Goal: Information Seeking & Learning: Learn about a topic

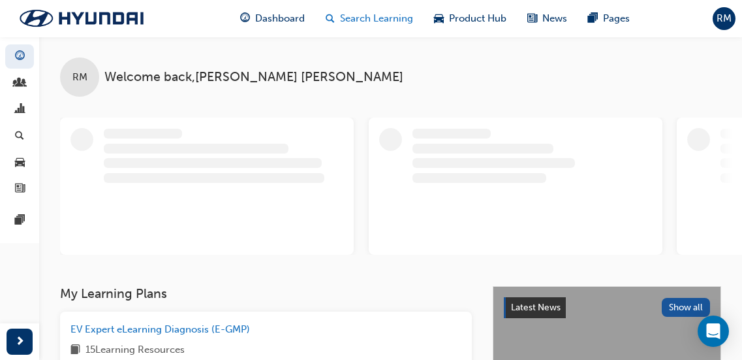
click at [378, 16] on span "Search Learning" at bounding box center [376, 18] width 73 height 15
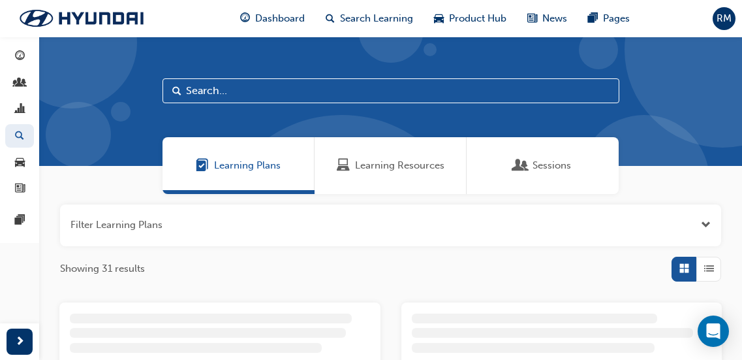
click at [373, 164] on span "Learning Resources" at bounding box center [399, 165] width 89 height 15
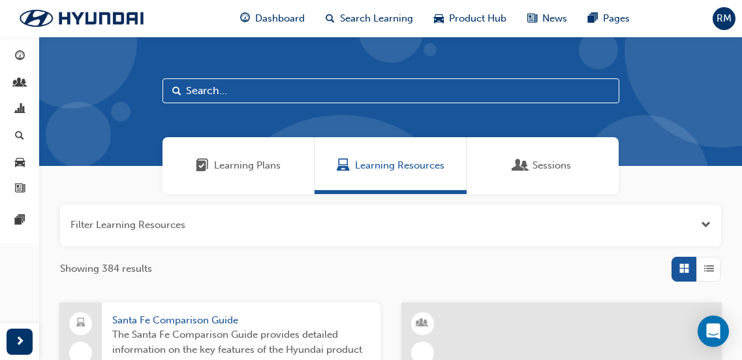
click at [179, 87] on span "Search" at bounding box center [176, 91] width 9 height 15
click at [240, 91] on input "text" at bounding box center [390, 90] width 457 height 25
type input "DSS"
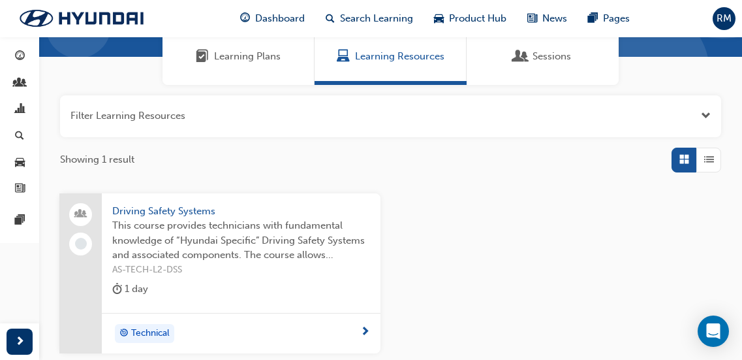
scroll to position [196, 0]
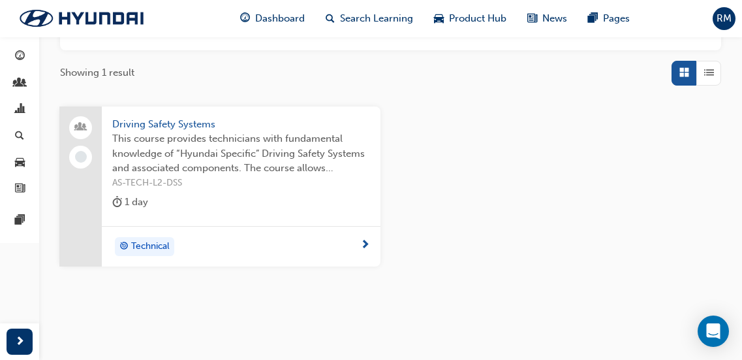
click at [277, 189] on span "AS-TECH-L2-DSS" at bounding box center [241, 183] width 258 height 15
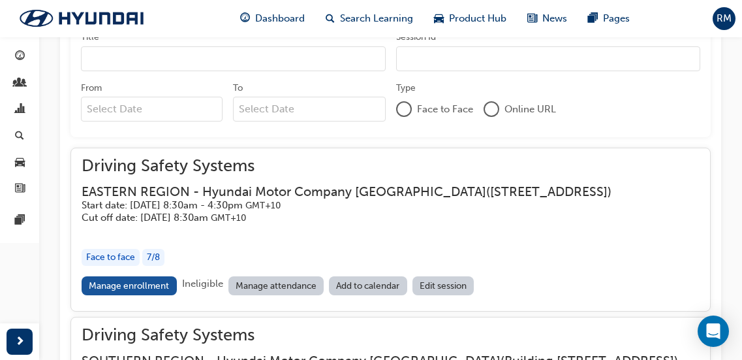
scroll to position [1064, 0]
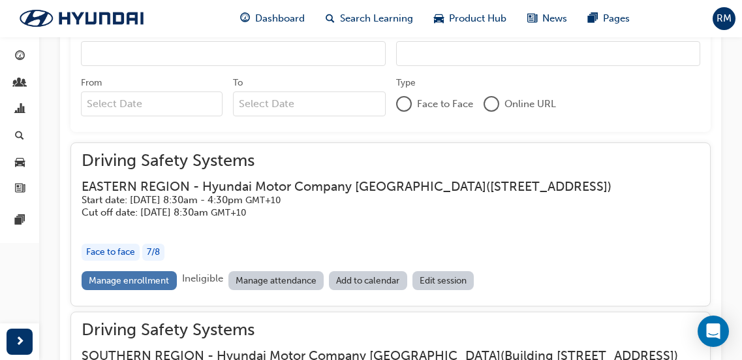
click at [121, 290] on link "Manage enrollment" at bounding box center [129, 280] width 95 height 19
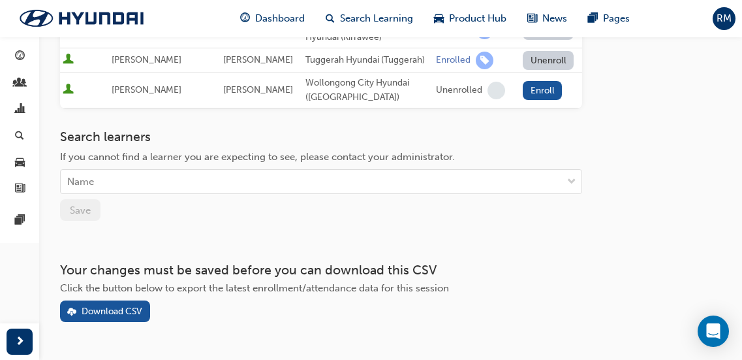
scroll to position [457, 0]
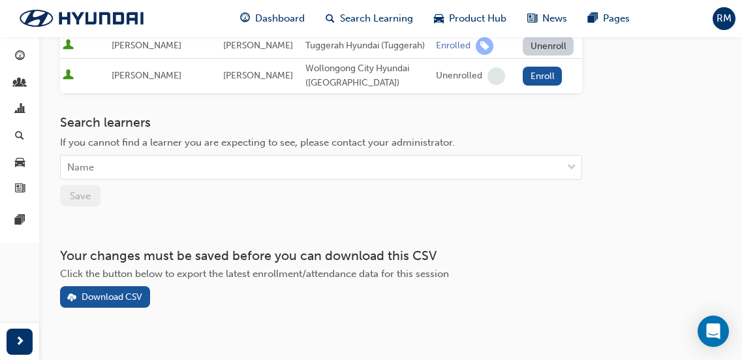
click at [144, 286] on button "Download CSV" at bounding box center [105, 297] width 90 height 22
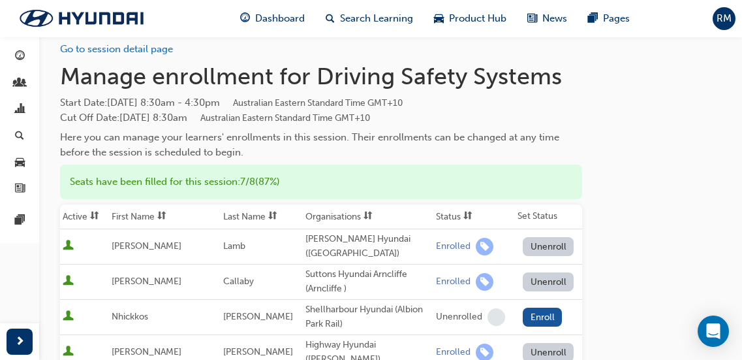
scroll to position [0, 0]
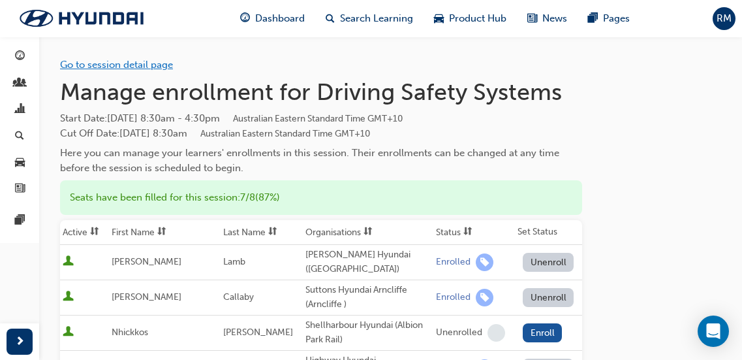
click at [135, 65] on link "Go to session detail page" at bounding box center [116, 65] width 113 height 12
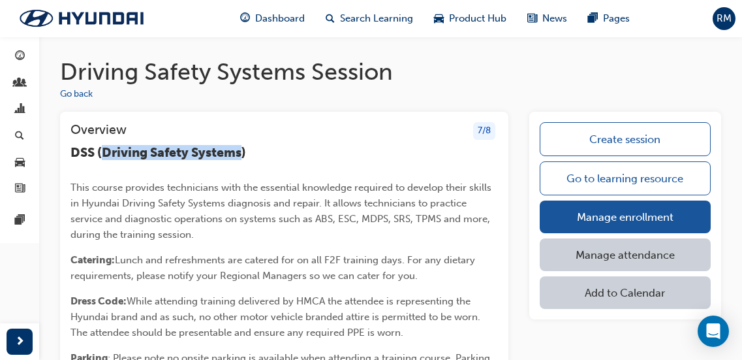
drag, startPoint x: 102, startPoint y: 147, endPoint x: 243, endPoint y: 148, distance: 141.6
click at [243, 148] on span "DSS (Driving Safety Systems)" at bounding box center [158, 152] width 176 height 15
copy span "Driving Safety Systems"
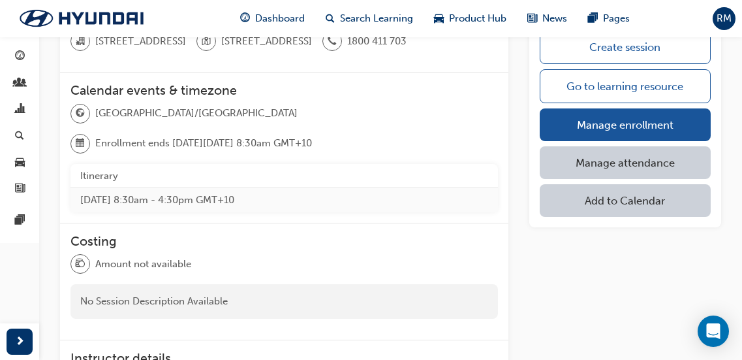
scroll to position [392, 0]
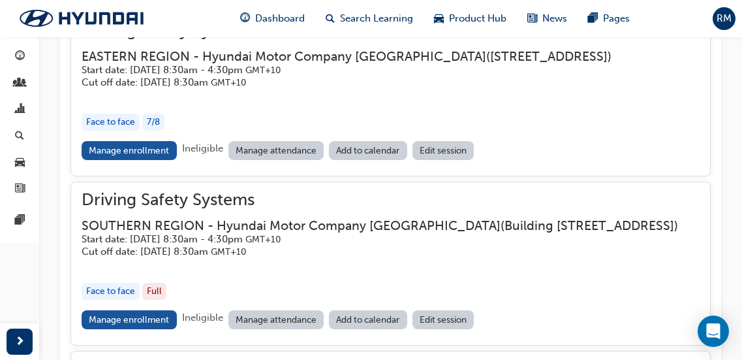
scroll to position [1260, 0]
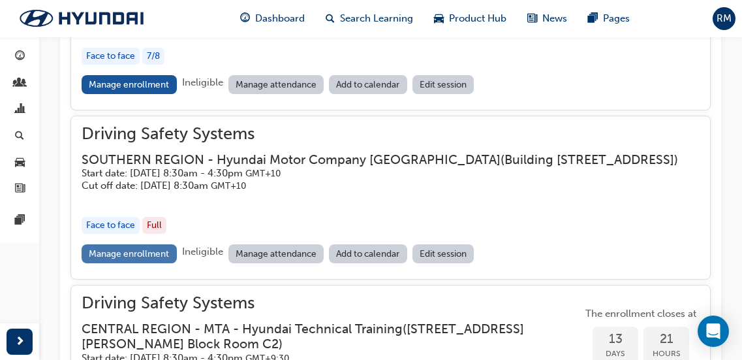
click at [167, 263] on link "Manage enrollment" at bounding box center [129, 253] width 95 height 19
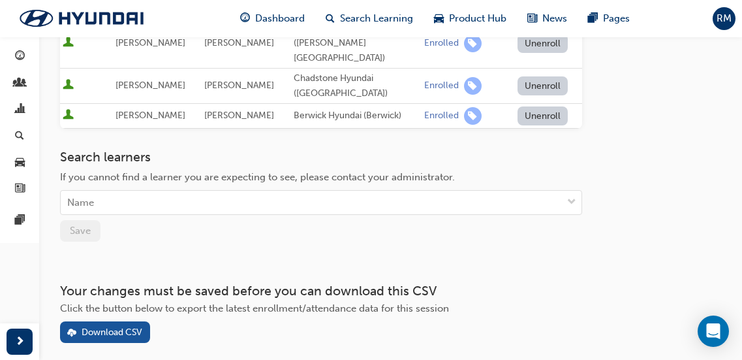
scroll to position [457, 0]
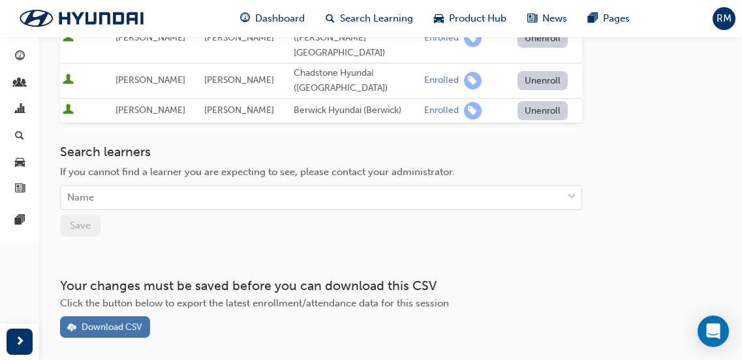
click at [128, 321] on div "Download CSV" at bounding box center [112, 326] width 61 height 11
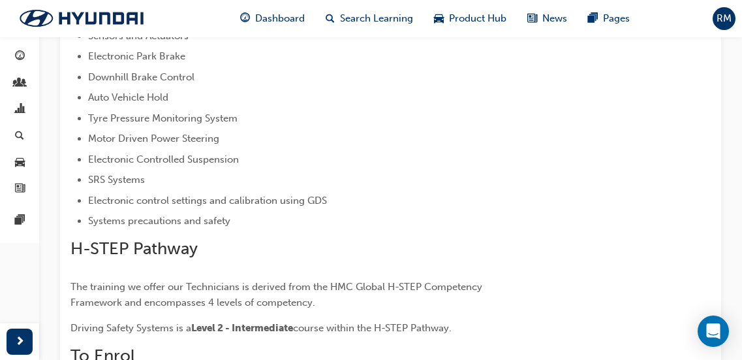
scroll to position [1260, 0]
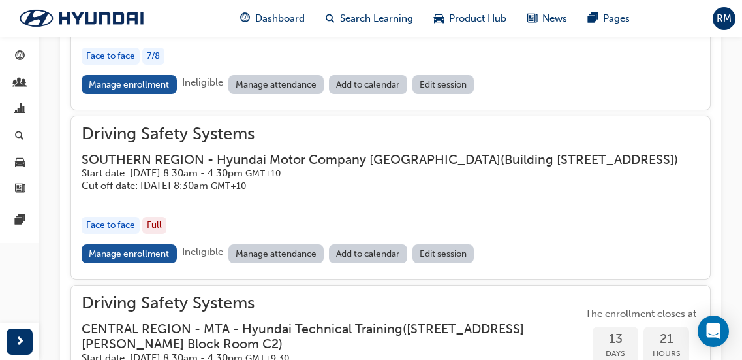
click at [189, 179] on h5 "Start date: [DATE] 8:30am - 4:30pm GMT+10" at bounding box center [380, 173] width 596 height 12
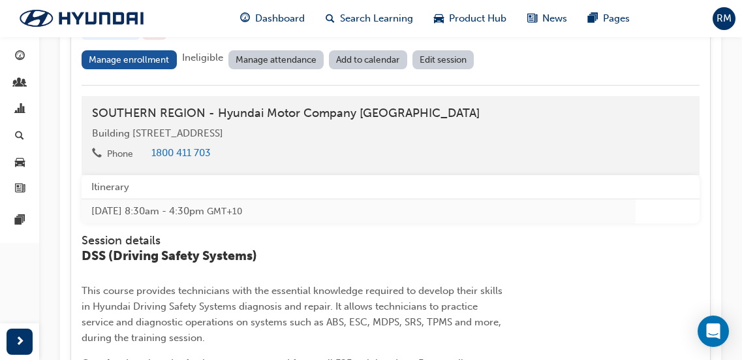
scroll to position [1717, 0]
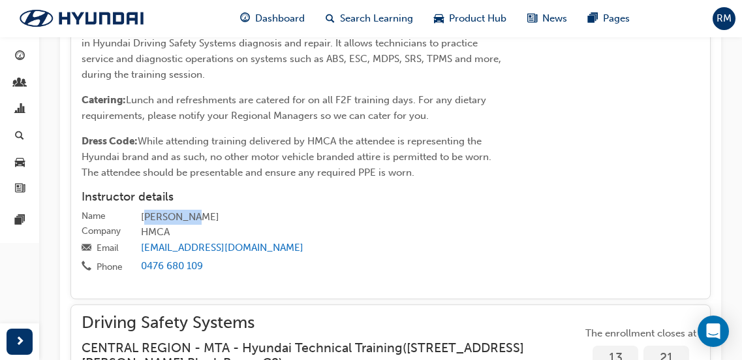
drag, startPoint x: 144, startPoint y: 245, endPoint x: 198, endPoint y: 242, distance: 54.9
click at [198, 225] on div "[PERSON_NAME]" at bounding box center [420, 217] width 559 height 16
drag, startPoint x: 143, startPoint y: 245, endPoint x: 212, endPoint y: 247, distance: 69.2
click at [212, 225] on div "[PERSON_NAME]" at bounding box center [420, 217] width 559 height 16
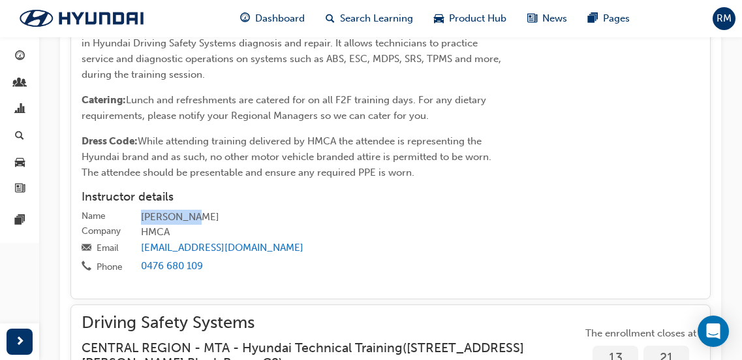
copy div "[PERSON_NAME]"
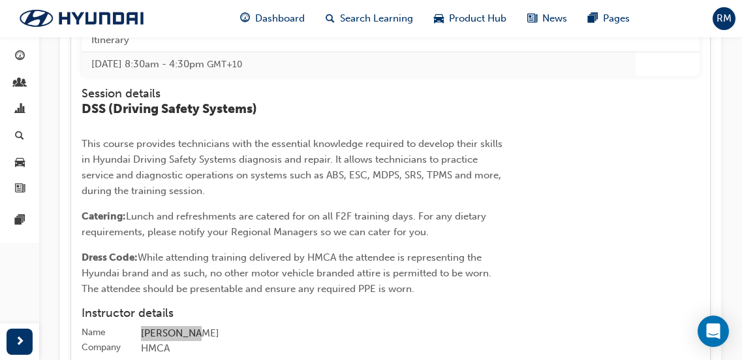
scroll to position [1521, 0]
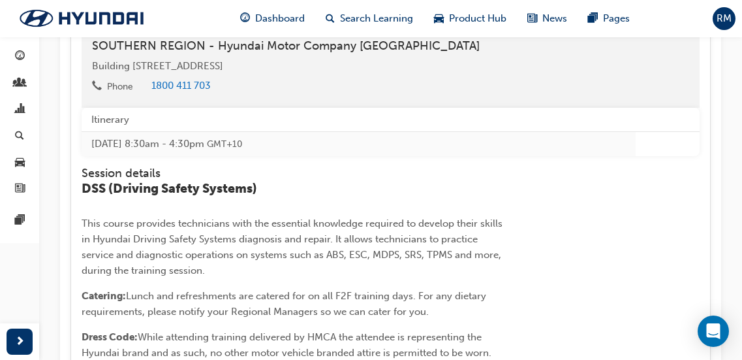
drag, startPoint x: 326, startPoint y: 93, endPoint x: 88, endPoint y: 99, distance: 238.3
click at [88, 99] on div "SOUTHERN REGION - Hyundai Motor Company [GEOGRAPHIC_DATA] [STREET_ADDRESS] Phon…" at bounding box center [391, 68] width 618 height 79
copy span "Building [STREET_ADDRESS]"
click at [362, 13] on span "Search Learning" at bounding box center [376, 18] width 73 height 15
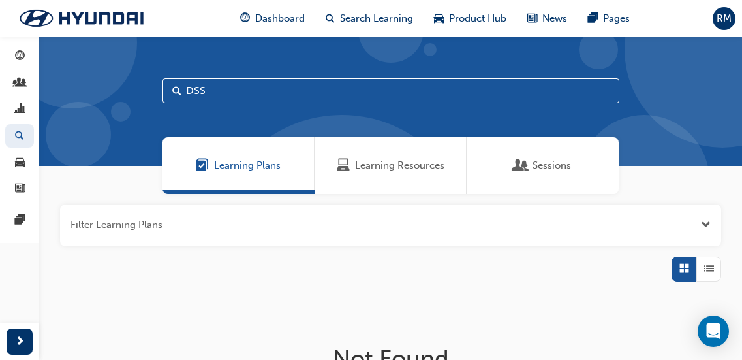
click at [399, 173] on div "Learning Resources" at bounding box center [391, 165] width 152 height 57
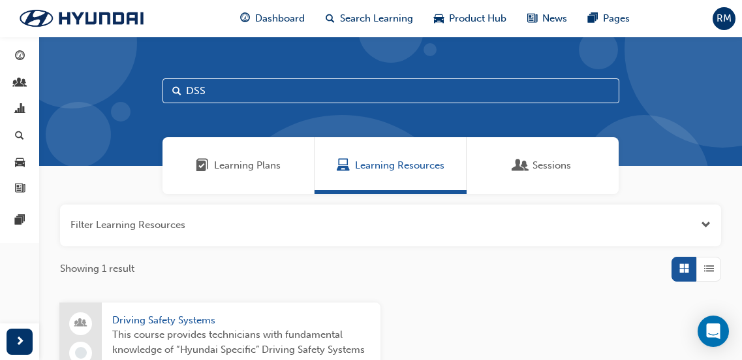
drag, startPoint x: 208, startPoint y: 95, endPoint x: 181, endPoint y: 94, distance: 26.8
click at [181, 94] on input "DSS" at bounding box center [390, 90] width 457 height 25
type input "EF"
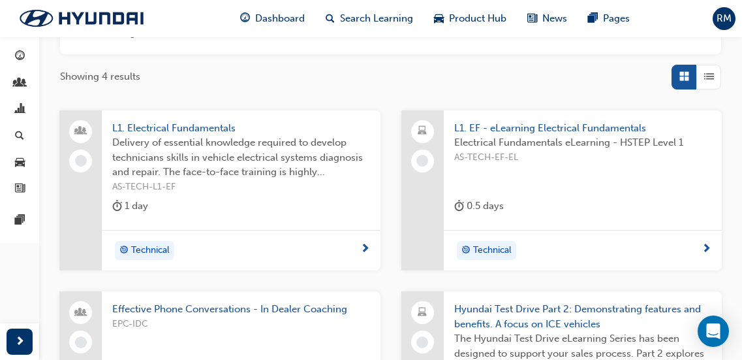
scroll to position [196, 0]
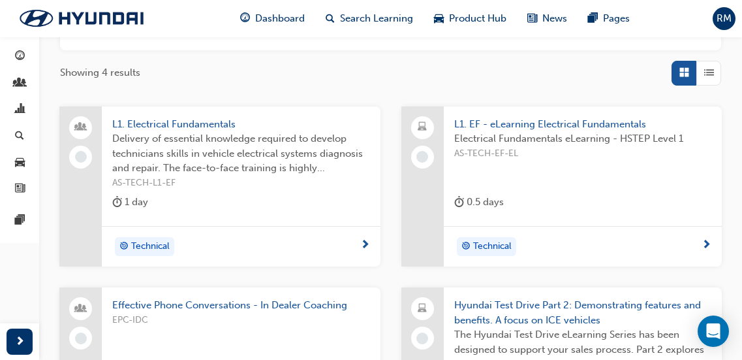
click at [214, 183] on span "AS-TECH-L1-EF" at bounding box center [241, 183] width 258 height 15
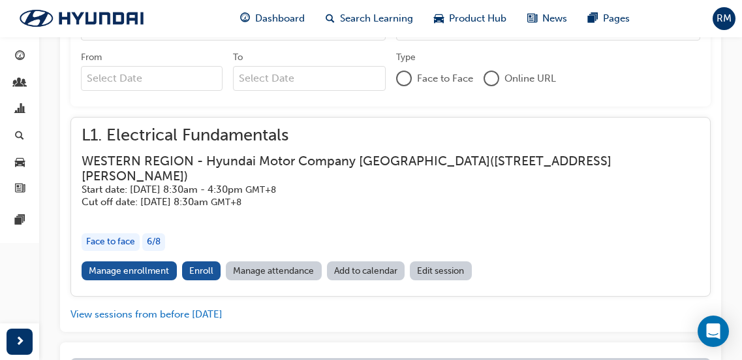
scroll to position [1065, 0]
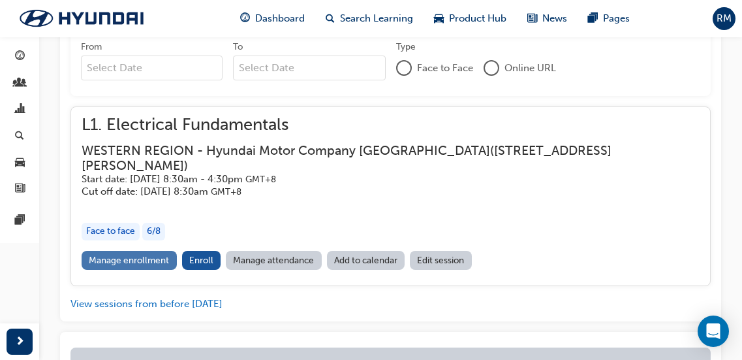
click at [155, 251] on link "Manage enrollment" at bounding box center [129, 260] width 95 height 19
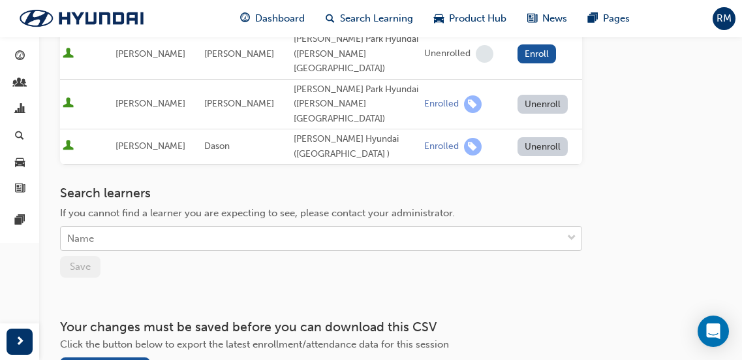
scroll to position [405, 0]
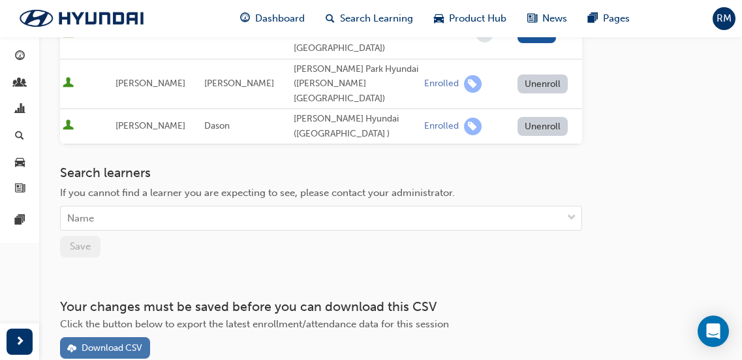
click at [122, 337] on button "Download CSV" at bounding box center [105, 348] width 90 height 22
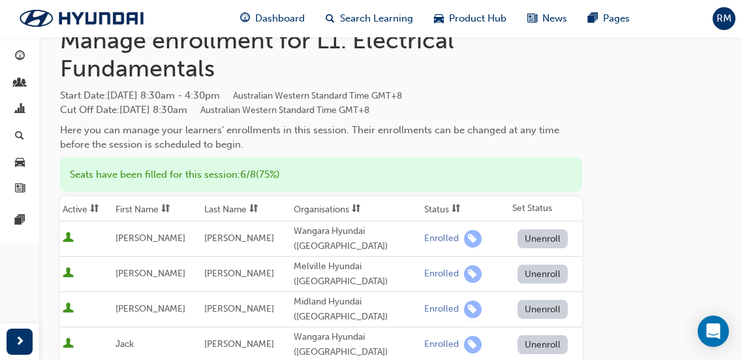
scroll to position [13, 0]
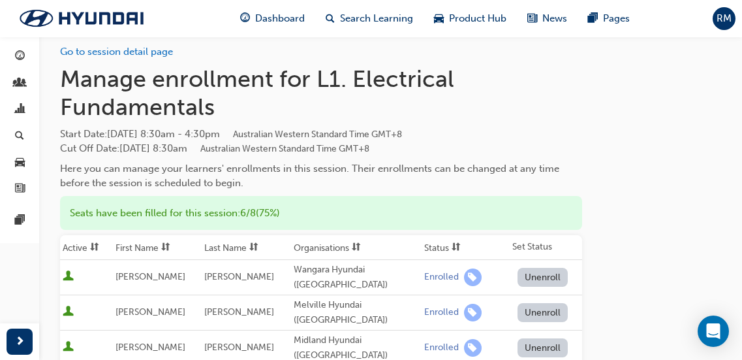
scroll to position [1065, 0]
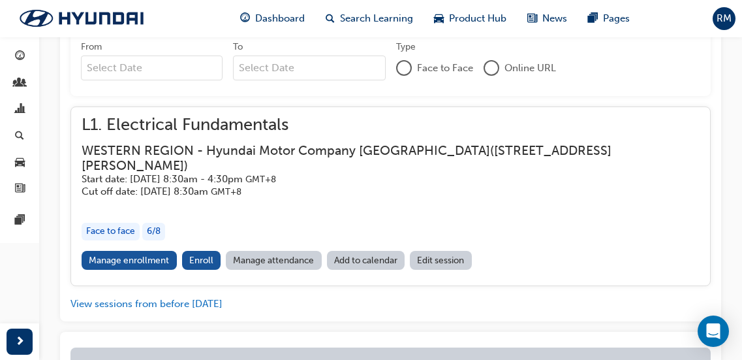
click at [241, 186] on span "GMT+8" at bounding box center [226, 191] width 31 height 11
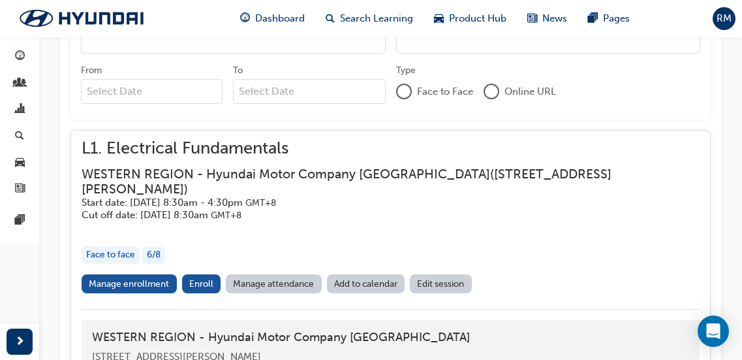
scroll to position [1000, 0]
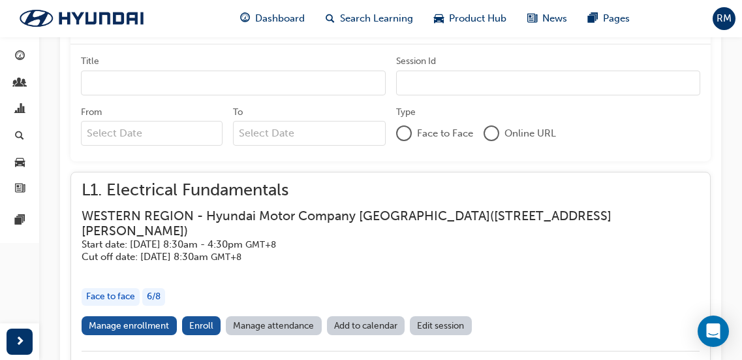
drag, startPoint x: 361, startPoint y: 11, endPoint x: 343, endPoint y: 33, distance: 29.2
click at [361, 11] on span "Search Learning" at bounding box center [376, 18] width 73 height 15
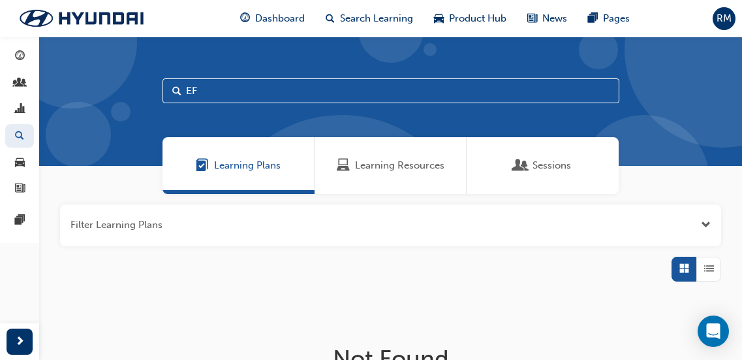
click at [389, 164] on span "Learning Resources" at bounding box center [399, 165] width 89 height 15
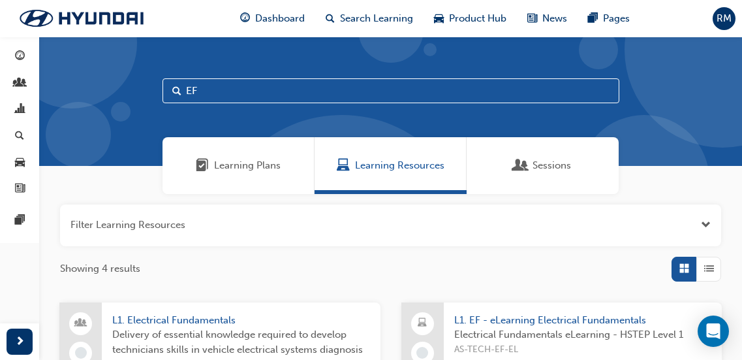
drag, startPoint x: 223, startPoint y: 93, endPoint x: 101, endPoint y: 89, distance: 122.1
click at [101, 89] on div "EF" at bounding box center [390, 101] width 703 height 129
type input "ADAS"
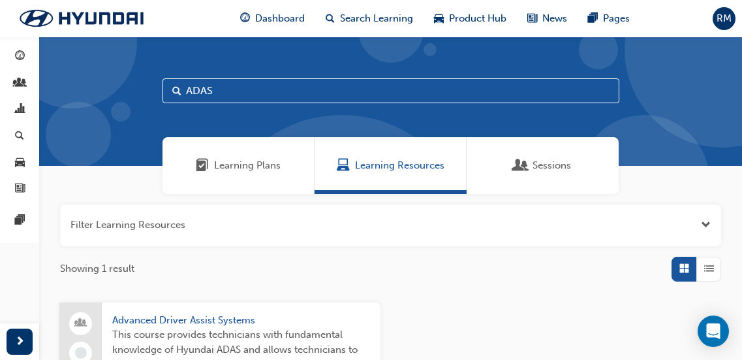
click at [243, 327] on span "This course provides technicians with fundamental knowledge of Hyundai ADAS and…" at bounding box center [241, 349] width 258 height 44
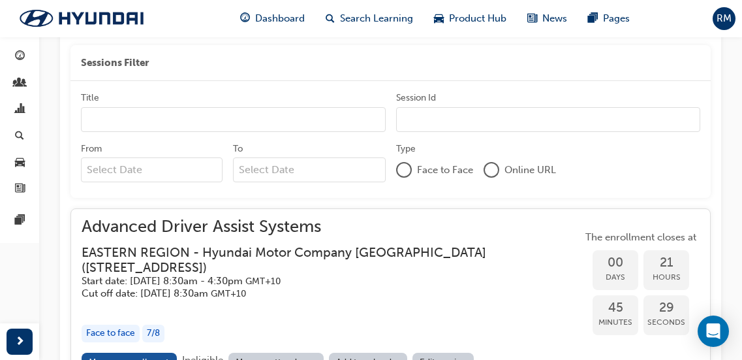
scroll to position [1167, 0]
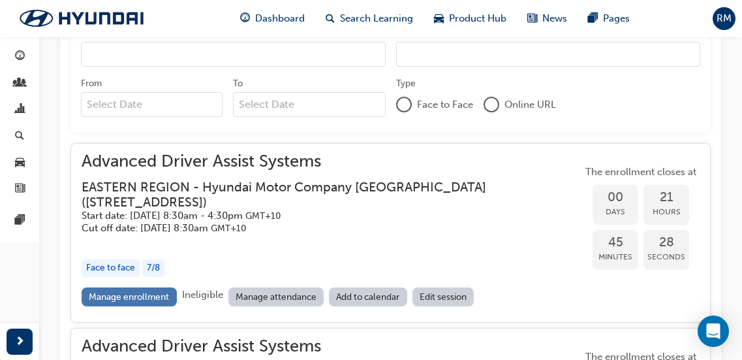
click at [154, 294] on link "Manage enrollment" at bounding box center [129, 296] width 95 height 19
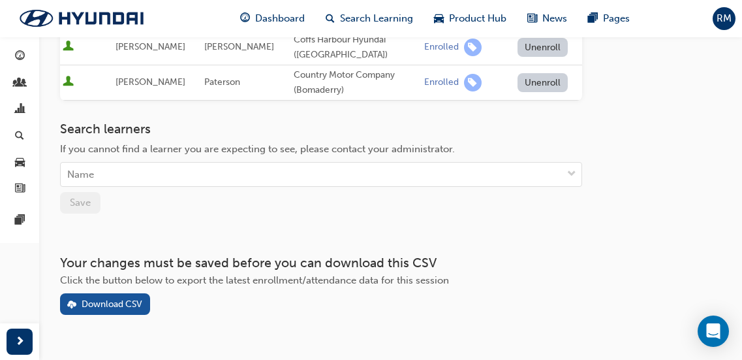
scroll to position [461, 0]
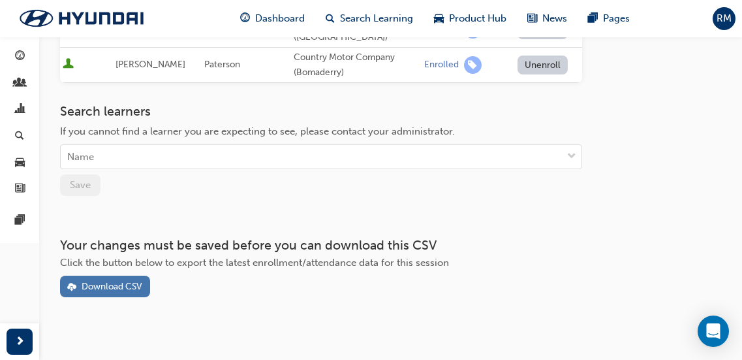
click at [140, 280] on div "Download CSV" at bounding box center [104, 286] width 75 height 14
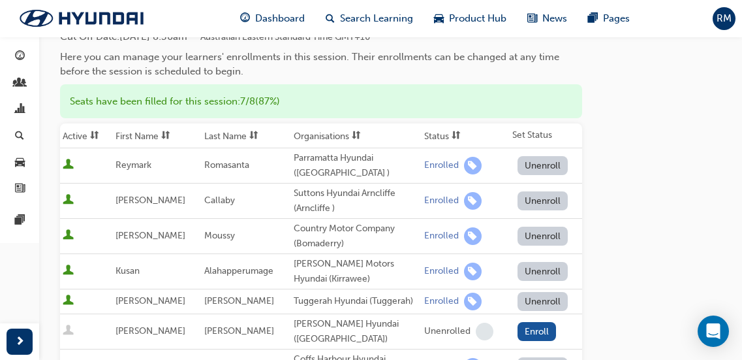
scroll to position [119, 0]
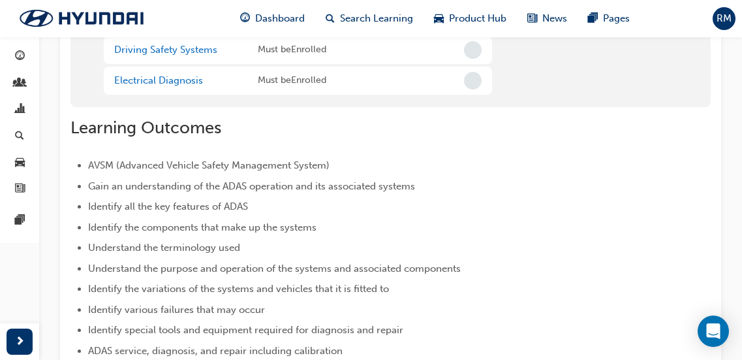
scroll to position [1167, 0]
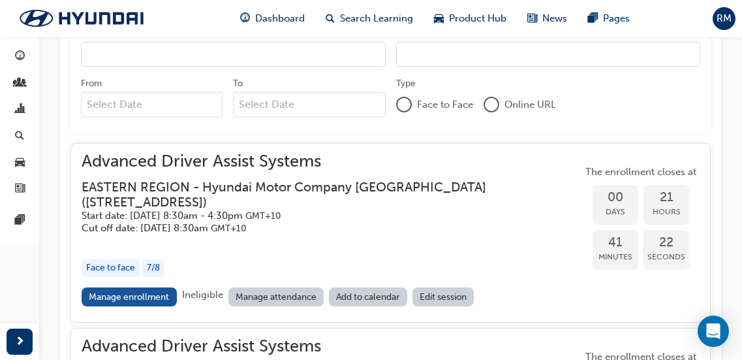
click at [172, 211] on h5 "Start date: [DATE] 8:30am - 4:30pm GMT+10" at bounding box center [322, 215] width 480 height 12
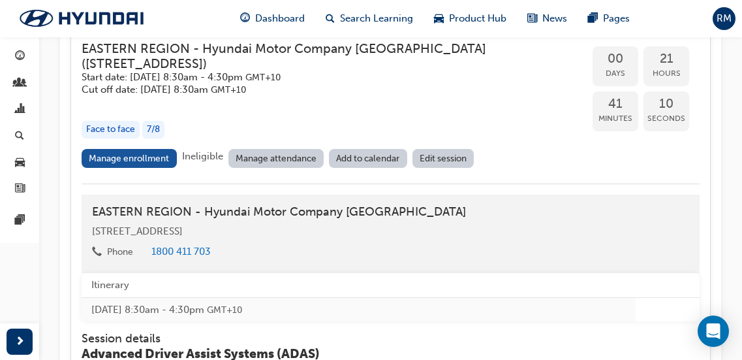
scroll to position [1362, 0]
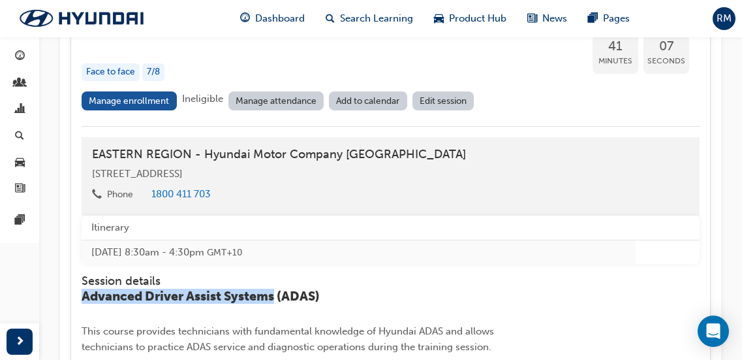
drag, startPoint x: 82, startPoint y: 292, endPoint x: 276, endPoint y: 291, distance: 194.5
click at [276, 291] on span "Advanced Driver Assist Systems (ADAS)" at bounding box center [201, 295] width 238 height 15
copy span "Advanced Driver Assist Systems"
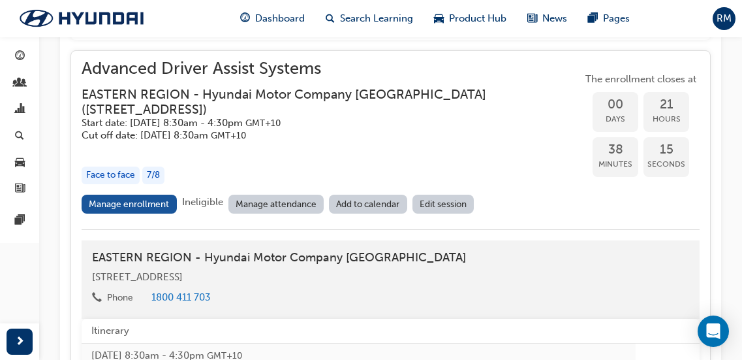
scroll to position [1232, 0]
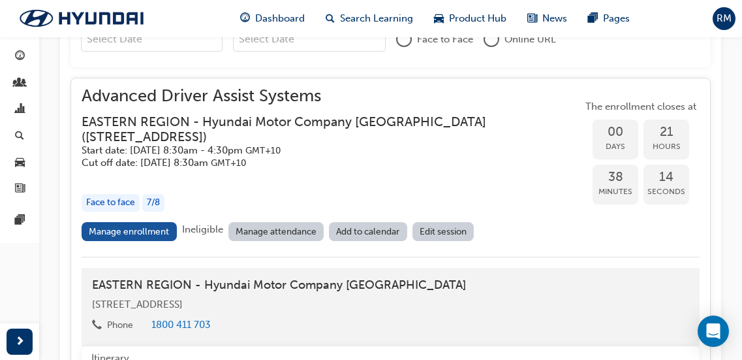
click at [192, 133] on h3 "EASTERN REGION - Hyundai Motor Company [GEOGRAPHIC_DATA] ( [STREET_ADDRESS] )" at bounding box center [322, 129] width 480 height 31
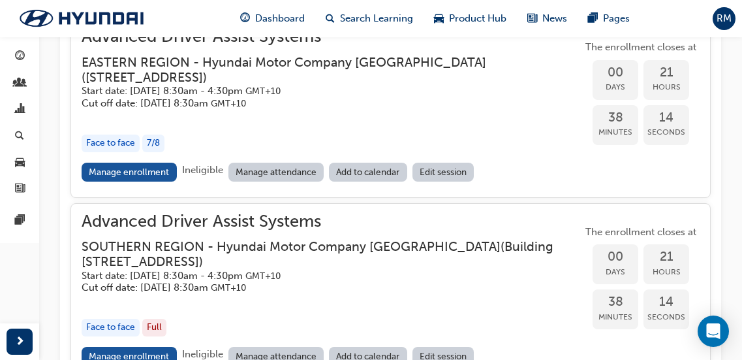
scroll to position [1297, 0]
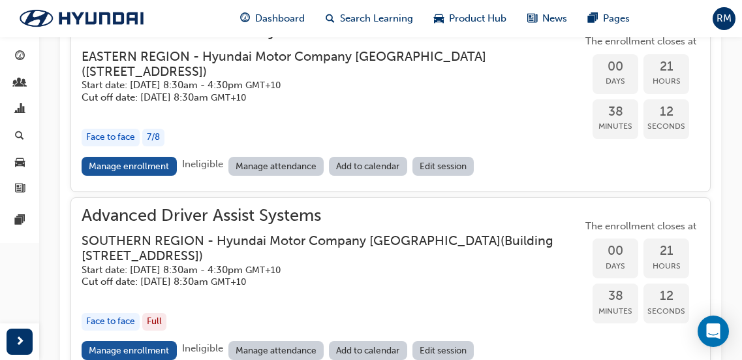
click at [206, 254] on h3 "SOUTHERN REGION - Hyundai Motor Company [GEOGRAPHIC_DATA] ( [STREET_ADDRESS] )" at bounding box center [322, 248] width 480 height 31
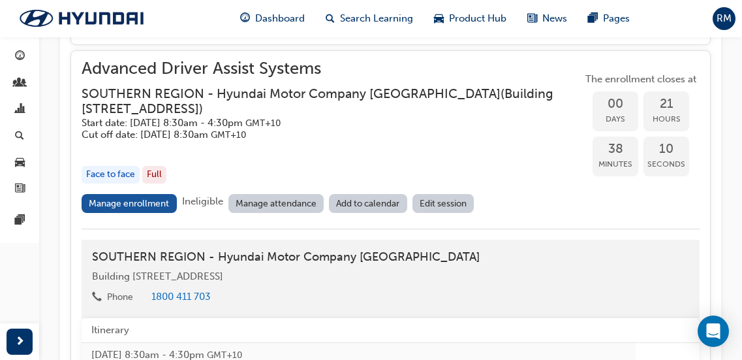
scroll to position [1493, 0]
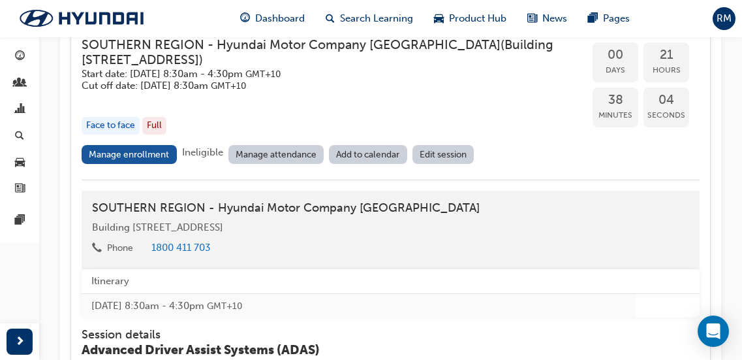
drag, startPoint x: 418, startPoint y: 224, endPoint x: 89, endPoint y: 223, distance: 328.9
click at [89, 223] on div "SOUTHERN REGION - Hyundai Motor Company [GEOGRAPHIC_DATA] [STREET_ADDRESS] Phon…" at bounding box center [391, 230] width 618 height 79
copy span "Building [STREET_ADDRESS]"
click at [144, 151] on link "Manage enrollment" at bounding box center [129, 154] width 95 height 19
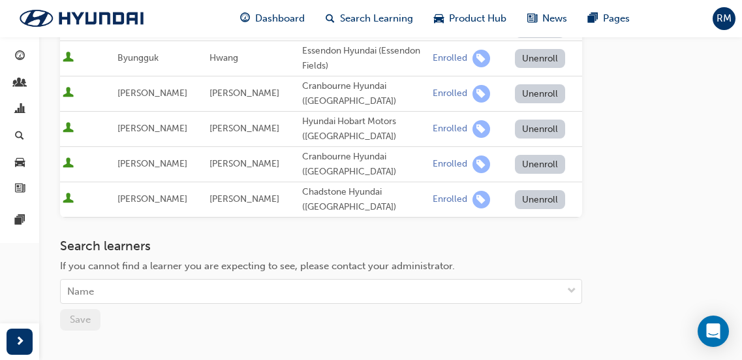
scroll to position [392, 0]
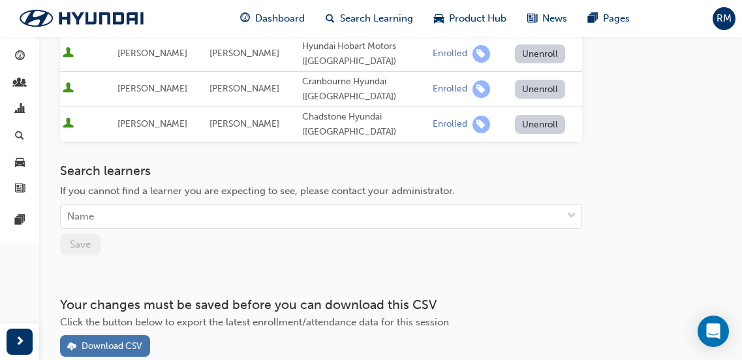
click at [95, 339] on div "Download CSV" at bounding box center [104, 346] width 75 height 14
click at [360, 16] on span "Search Learning" at bounding box center [376, 18] width 73 height 15
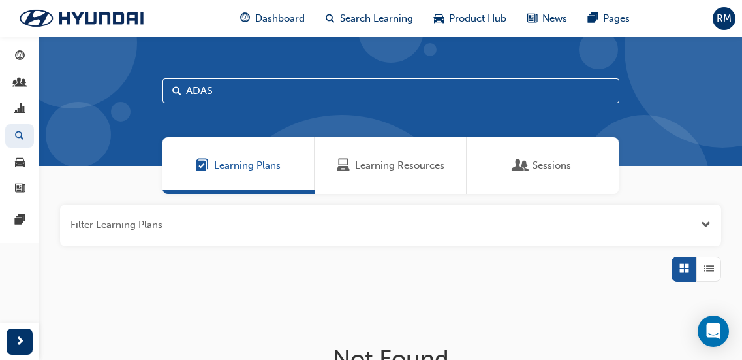
click at [382, 165] on span "Learning Resources" at bounding box center [399, 165] width 89 height 15
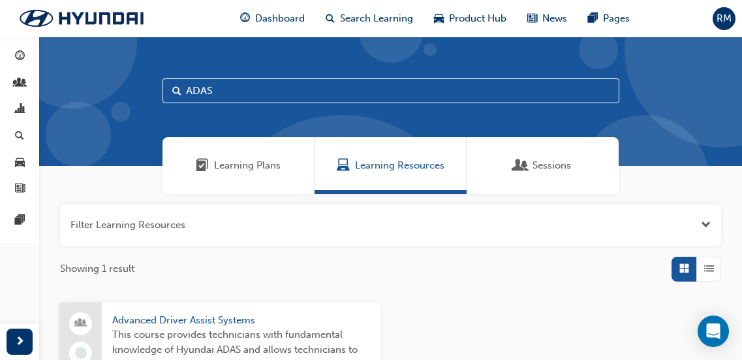
drag, startPoint x: 236, startPoint y: 93, endPoint x: 126, endPoint y: 87, distance: 109.7
click at [126, 87] on div "ADAS" at bounding box center [390, 101] width 703 height 129
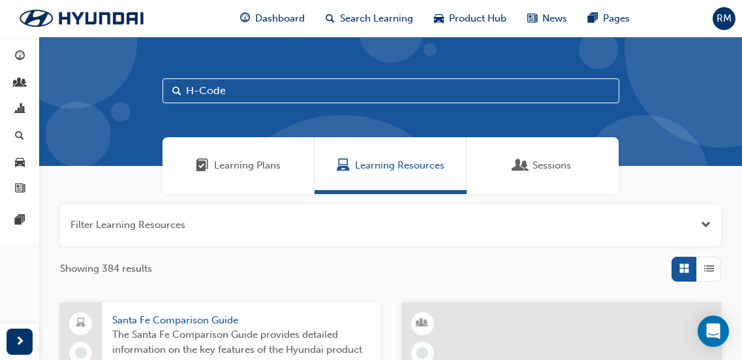
type input "H-Code"
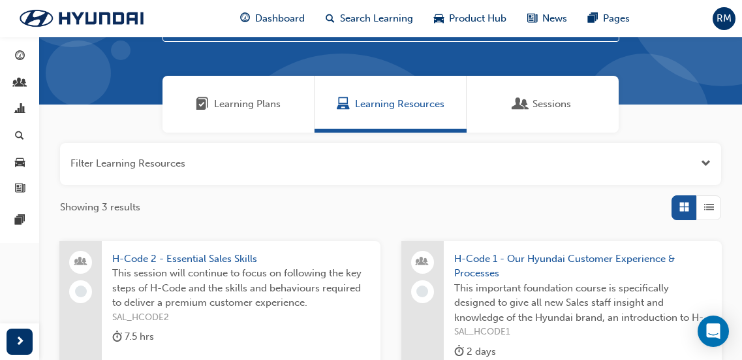
scroll to position [65, 0]
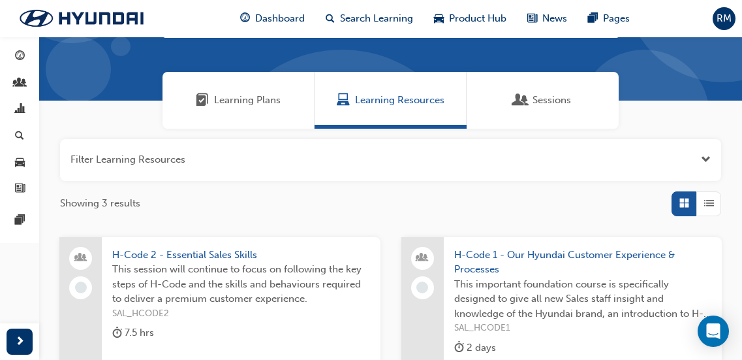
click at [246, 284] on span "This session will continue to focus on following the key steps of H-Code and th…" at bounding box center [241, 284] width 258 height 44
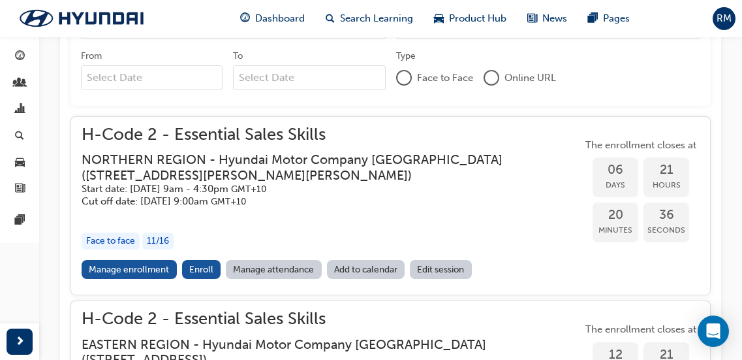
scroll to position [620, 0]
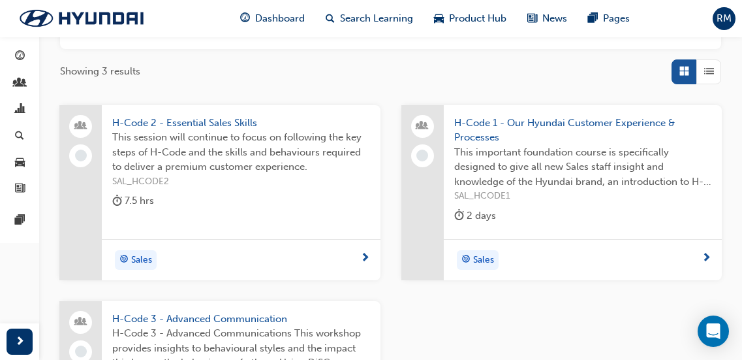
scroll to position [326, 0]
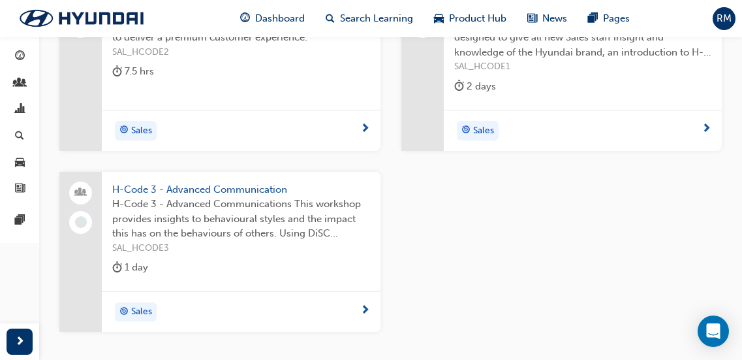
click at [164, 226] on span "H-Code 3 - Advanced Communications This workshop provides insights to behaviour…" at bounding box center [241, 218] width 258 height 44
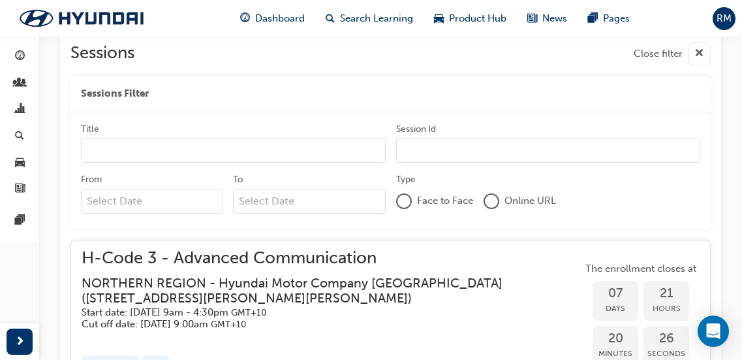
scroll to position [762, 0]
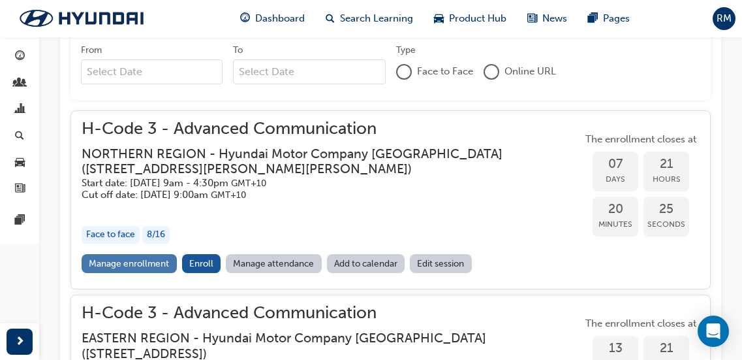
click at [149, 268] on link "Manage enrollment" at bounding box center [129, 263] width 95 height 19
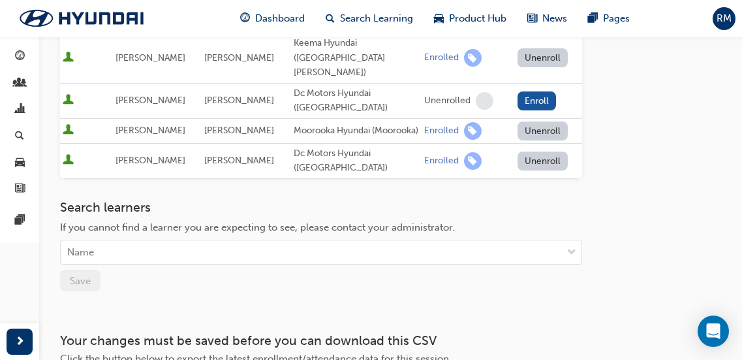
scroll to position [457, 0]
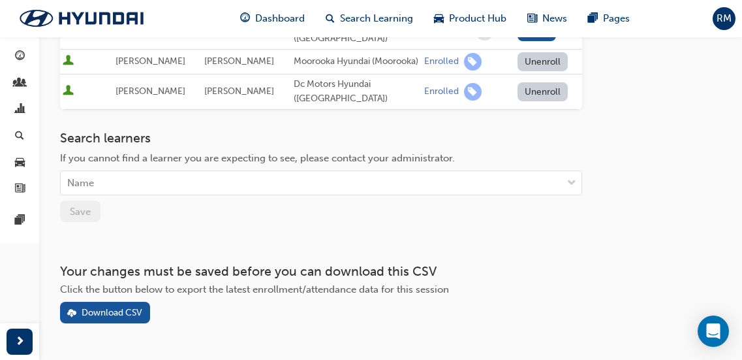
scroll to position [523, 0]
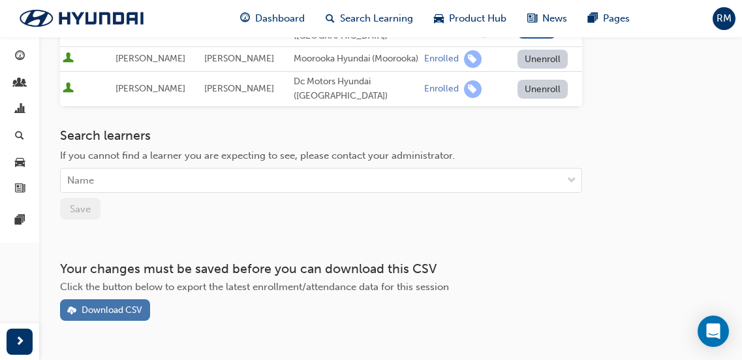
click at [117, 304] on div "Download CSV" at bounding box center [112, 309] width 61 height 11
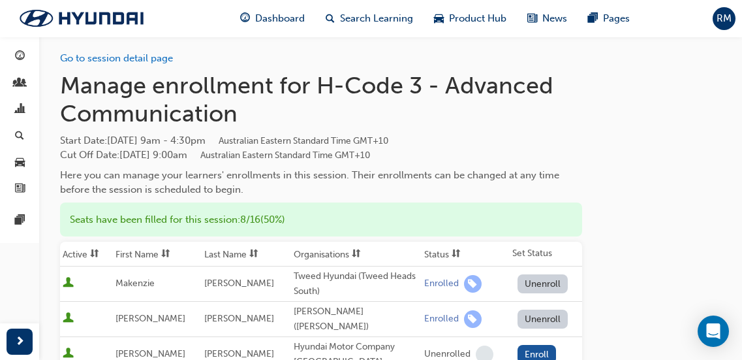
scroll to position [0, 0]
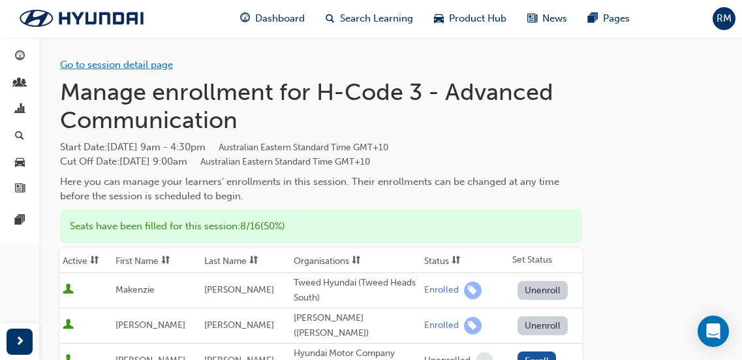
click at [98, 62] on link "Go to session detail page" at bounding box center [116, 65] width 113 height 12
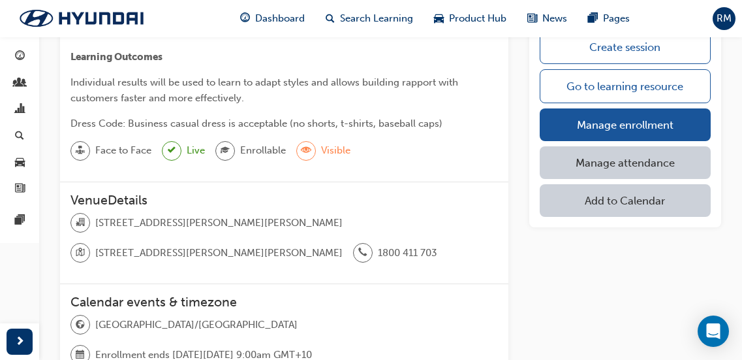
scroll to position [457, 0]
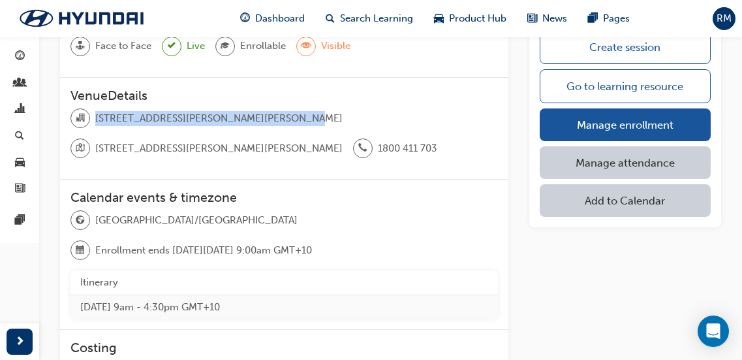
drag, startPoint x: 305, startPoint y: 116, endPoint x: 97, endPoint y: 115, distance: 208.1
click at [97, 115] on div "[STREET_ADDRESS][PERSON_NAME][PERSON_NAME] [STREET_ADDRESS][PERSON_NAME][PERSON…" at bounding box center [283, 138] width 427 height 60
copy span "[STREET_ADDRESS][PERSON_NAME][PERSON_NAME]"
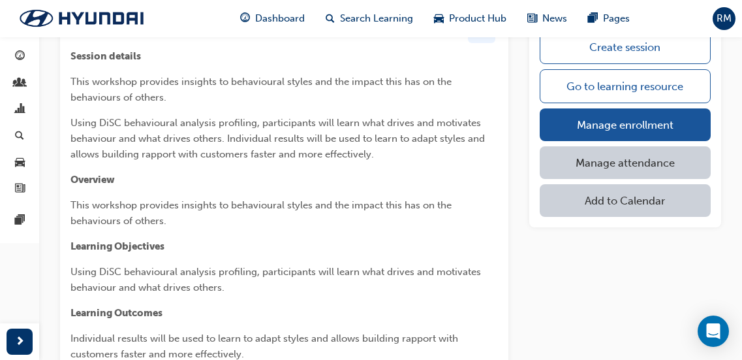
scroll to position [0, 0]
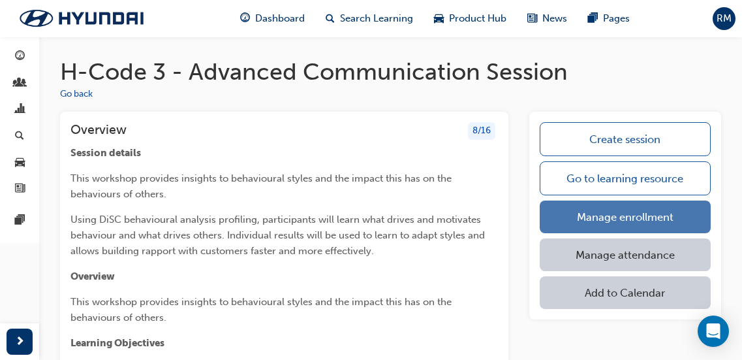
click at [588, 218] on link "Manage enrollment" at bounding box center [625, 216] width 171 height 33
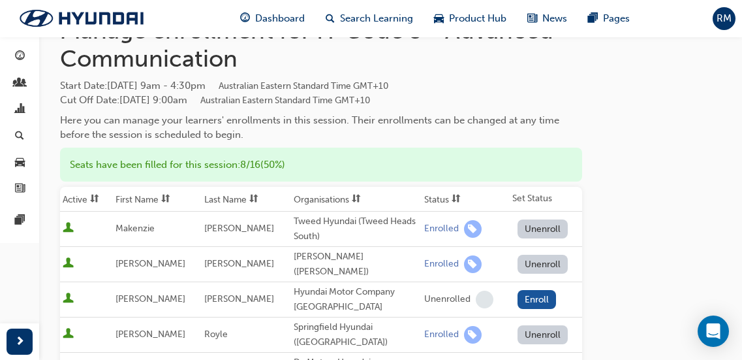
scroll to position [65, 0]
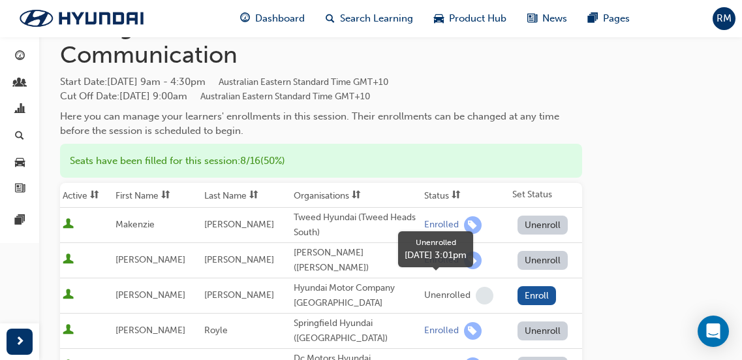
click at [476, 286] on span "learningRecordVerb_NONE-icon" at bounding box center [485, 295] width 18 height 18
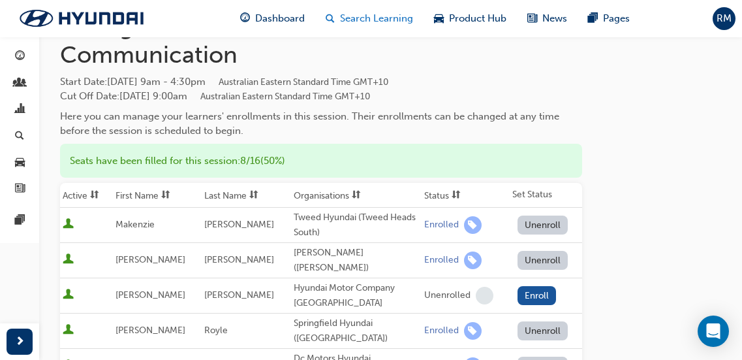
click at [348, 8] on div "Search Learning" at bounding box center [369, 18] width 108 height 27
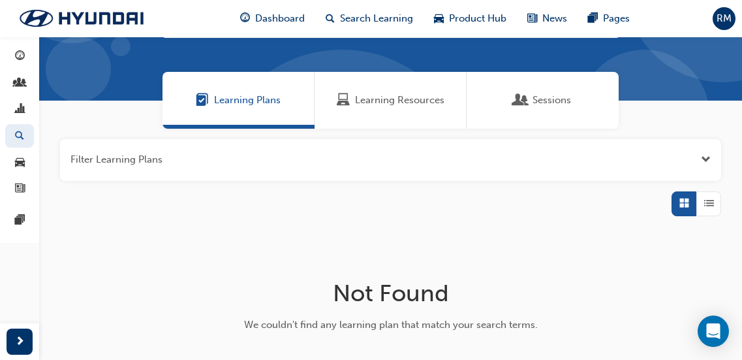
click at [403, 100] on span "Learning Resources" at bounding box center [399, 100] width 89 height 15
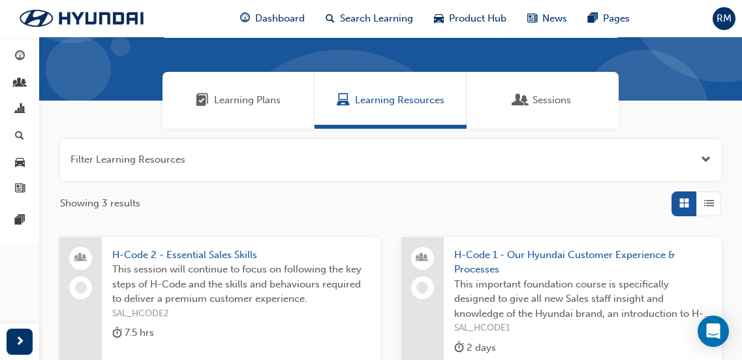
click at [208, 257] on span "H-Code 2 - Essential Sales Skills" at bounding box center [241, 254] width 258 height 15
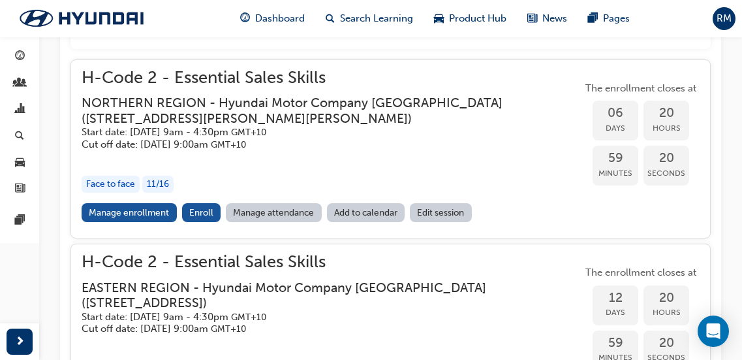
scroll to position [664, 0]
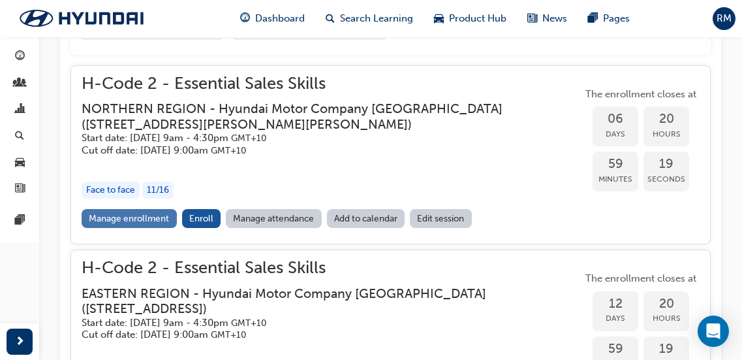
click at [149, 219] on link "Manage enrollment" at bounding box center [129, 218] width 95 height 19
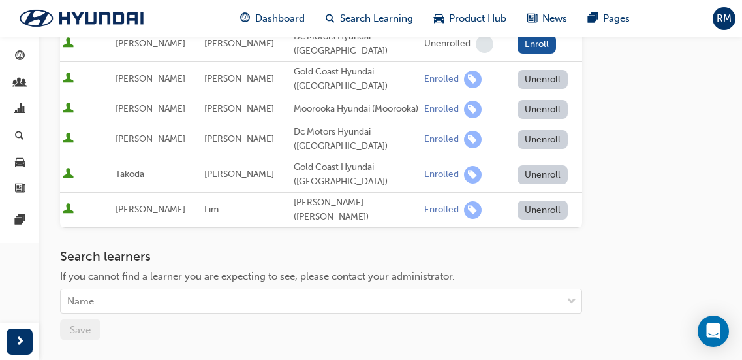
scroll to position [587, 0]
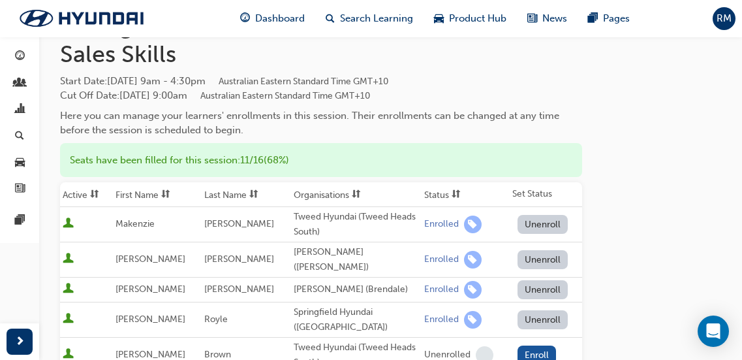
scroll to position [66, 0]
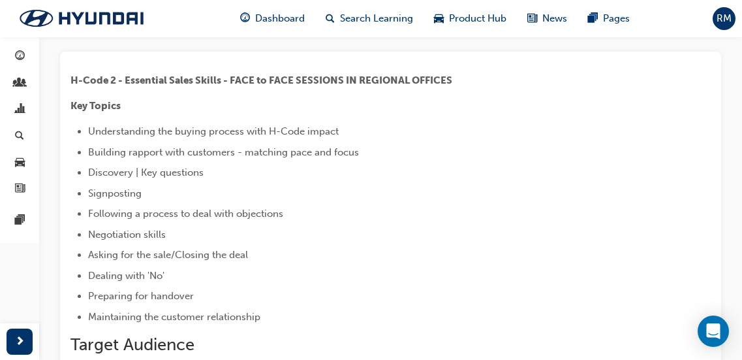
scroll to position [664, 0]
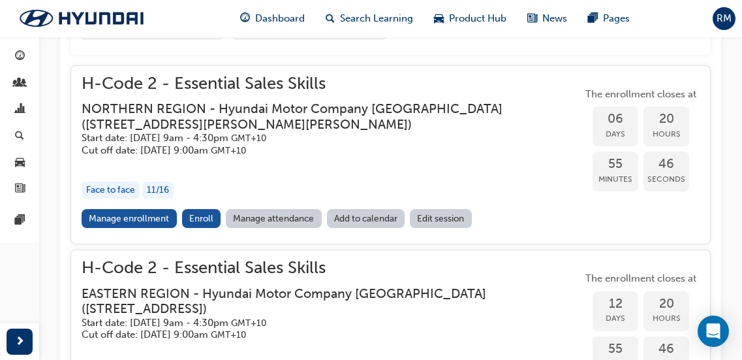
click at [260, 125] on h3 "NORTHERN REGION - Hyundai Motor Company [GEOGRAPHIC_DATA] ( [STREET_ADDRESS][PE…" at bounding box center [322, 116] width 480 height 31
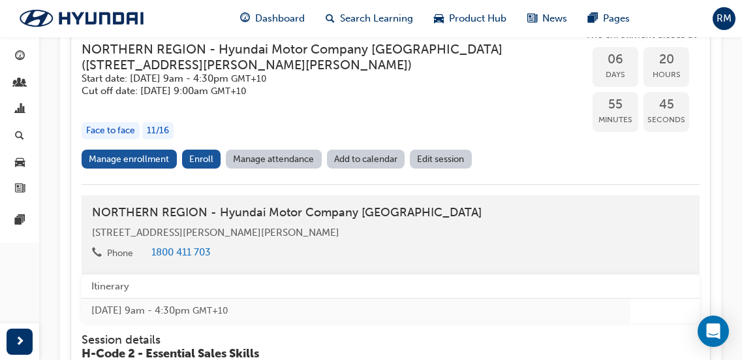
scroll to position [729, 0]
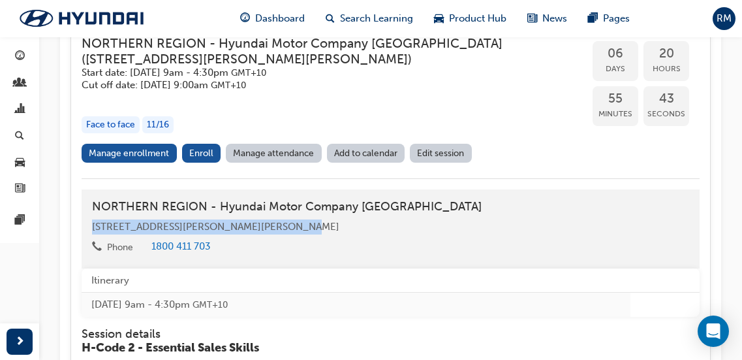
drag, startPoint x: 300, startPoint y: 224, endPoint x: 85, endPoint y: 217, distance: 214.8
click at [85, 217] on div "NORTHERN REGION - Hyundai Motor Company [GEOGRAPHIC_DATA] [STREET_ADDRESS][PERS…" at bounding box center [391, 228] width 618 height 79
copy span "[STREET_ADDRESS][PERSON_NAME][PERSON_NAME]"
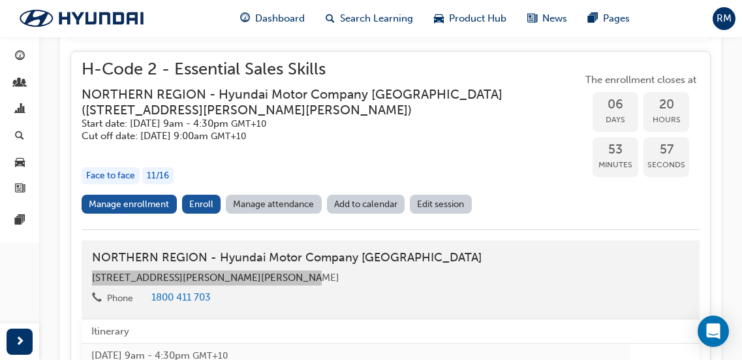
scroll to position [664, 0]
